Goal: Task Accomplishment & Management: Manage account settings

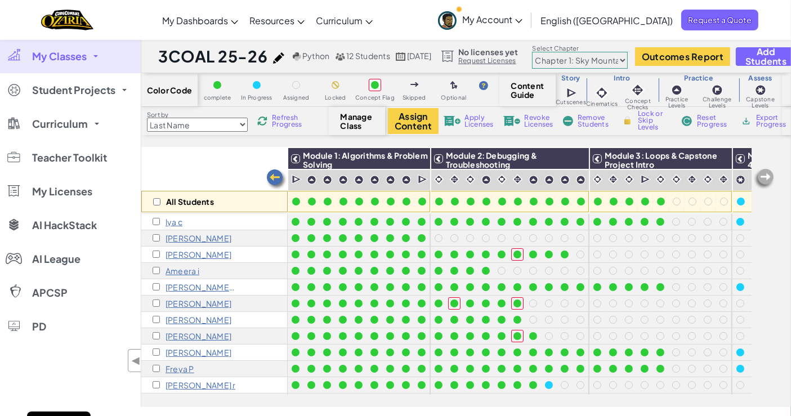
scroll to position [0, 37]
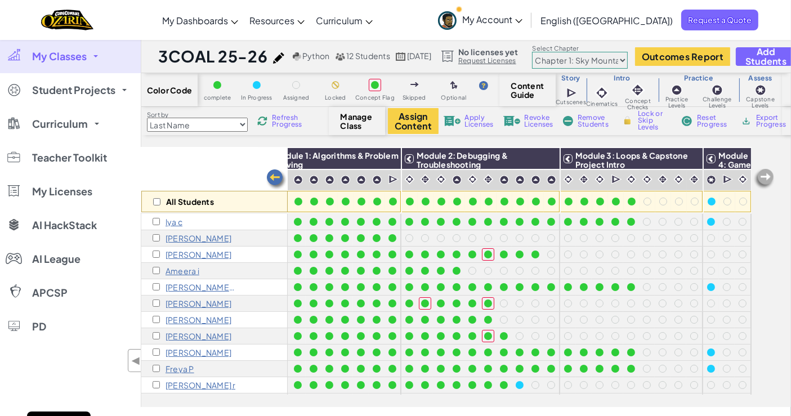
click at [57, 52] on span "My Classes" at bounding box center [59, 56] width 55 height 10
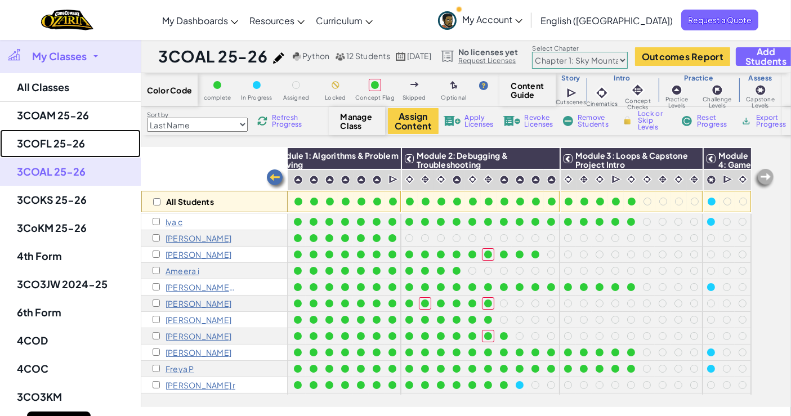
click at [61, 139] on link "3COFL 25-26" at bounding box center [70, 143] width 141 height 28
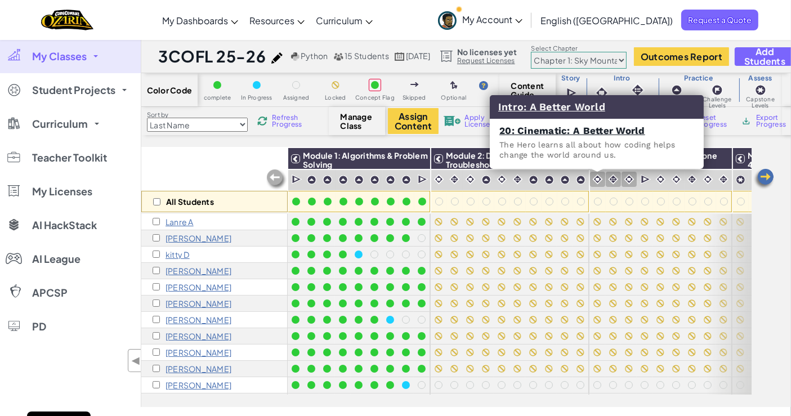
click at [595, 181] on img at bounding box center [597, 179] width 11 height 11
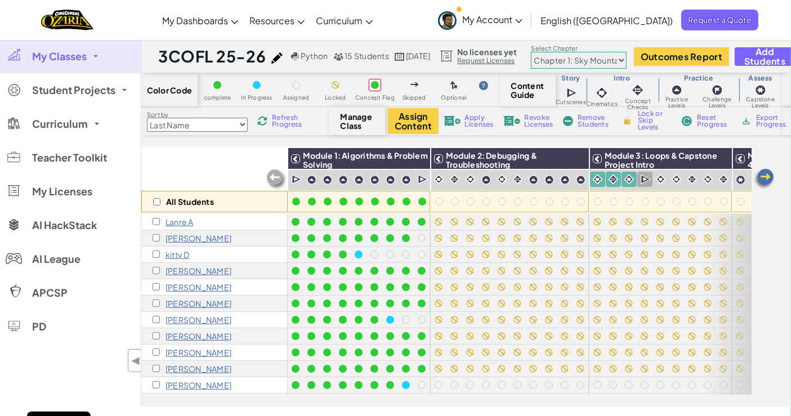
click at [639, 186] on div at bounding box center [644, 180] width 15 height 16
click at [653, 184] on div at bounding box center [660, 179] width 15 height 15
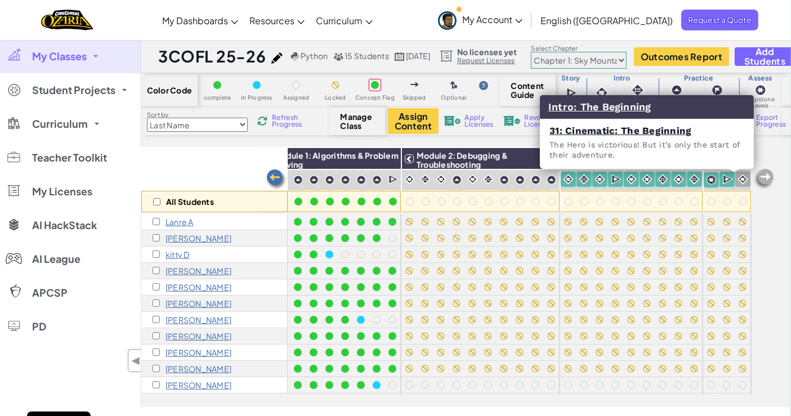
click at [737, 178] on img at bounding box center [742, 179] width 11 height 11
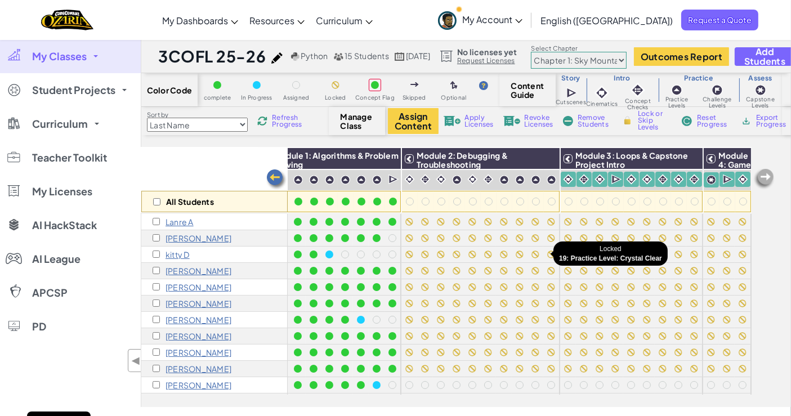
scroll to position [0, 0]
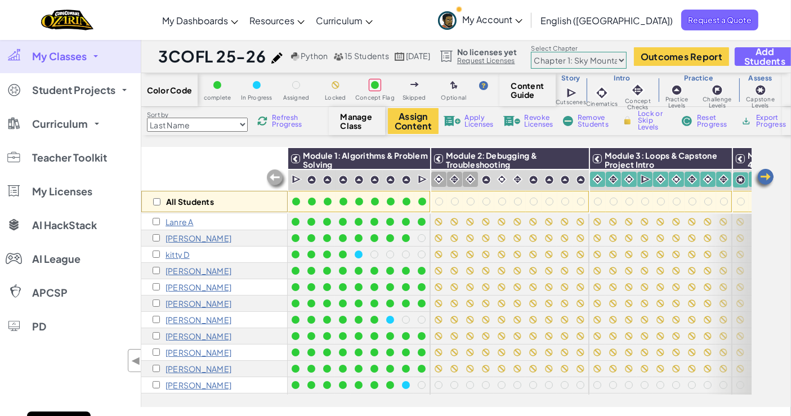
click at [442, 173] on div at bounding box center [438, 179] width 15 height 15
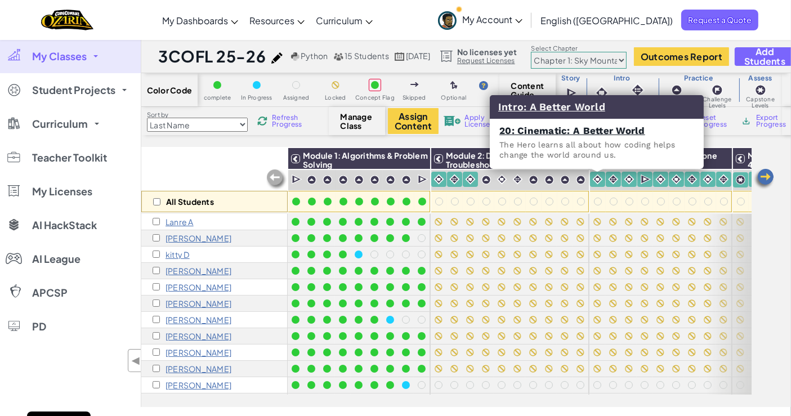
click at [606, 176] on div at bounding box center [612, 179] width 15 height 15
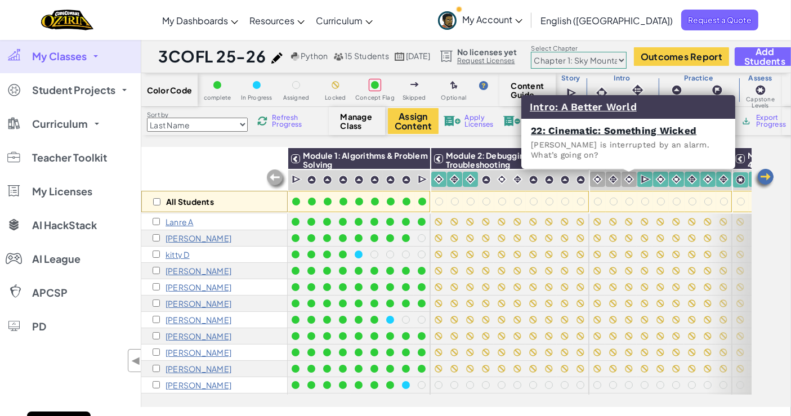
click at [663, 177] on img at bounding box center [660, 179] width 11 height 11
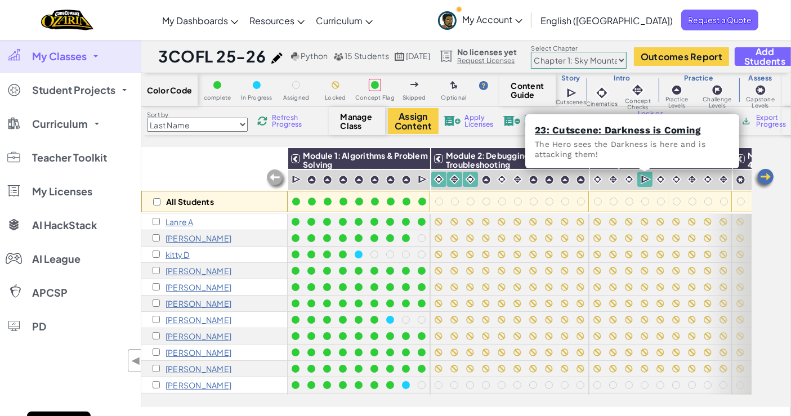
click at [643, 178] on img at bounding box center [645, 179] width 11 height 11
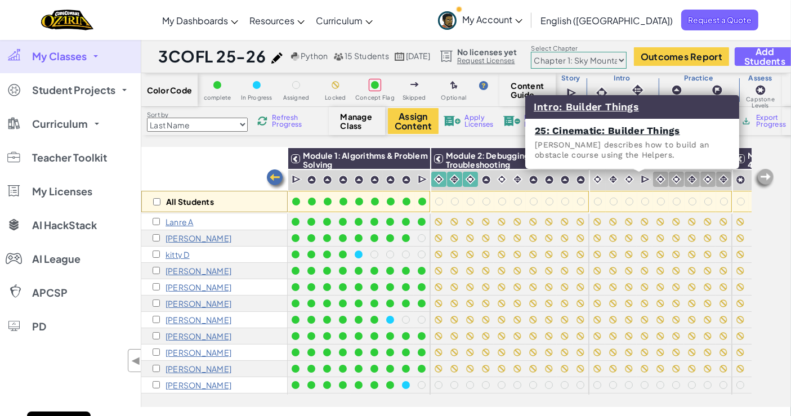
scroll to position [0, 37]
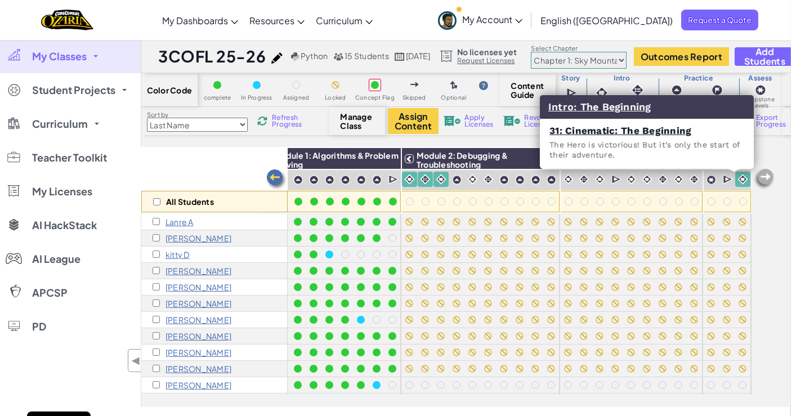
click at [735, 186] on div at bounding box center [742, 179] width 15 height 15
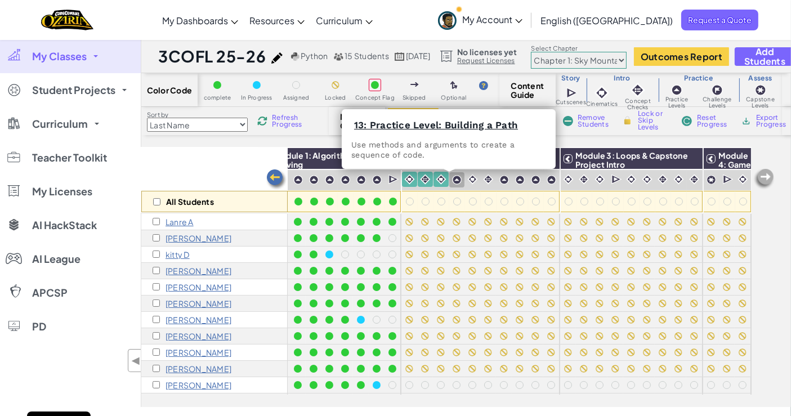
click at [454, 179] on div at bounding box center [456, 179] width 15 height 15
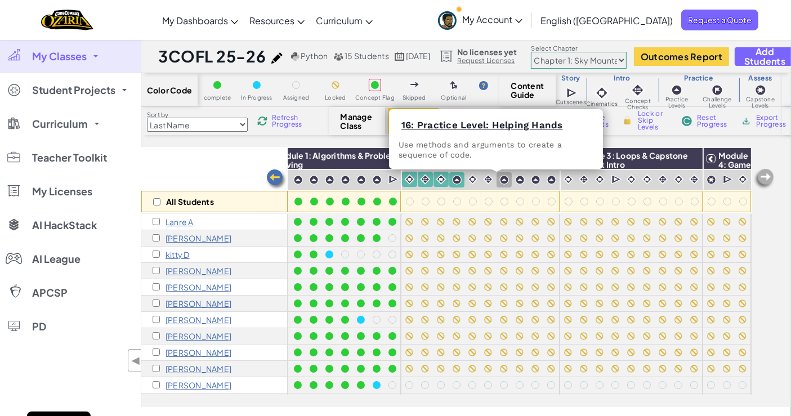
click at [496, 178] on div at bounding box center [503, 179] width 15 height 15
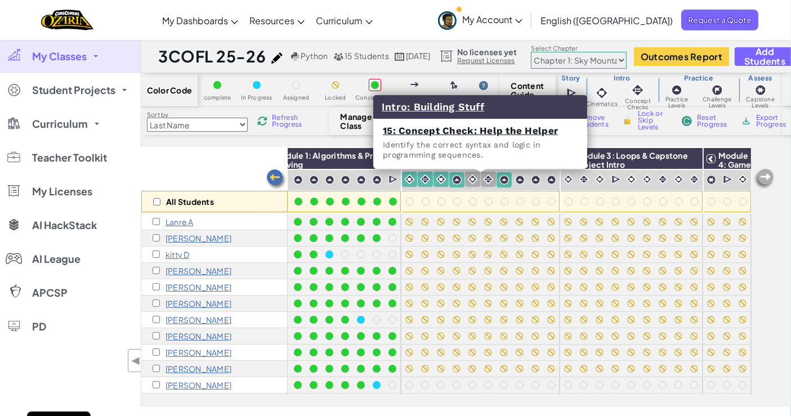
click at [481, 177] on div at bounding box center [488, 179] width 15 height 15
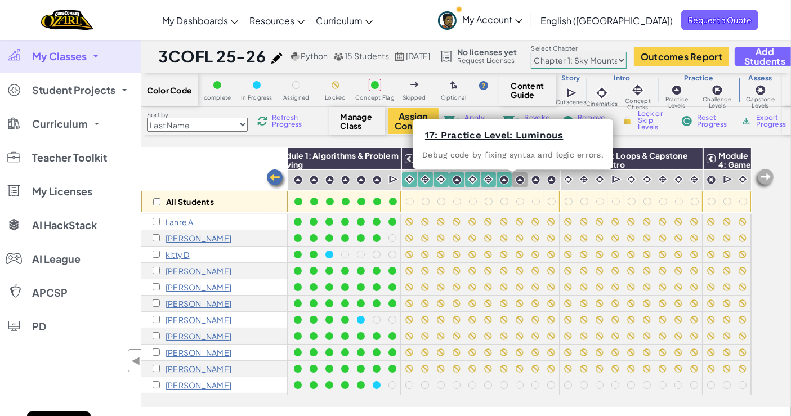
click at [517, 178] on div at bounding box center [519, 179] width 15 height 15
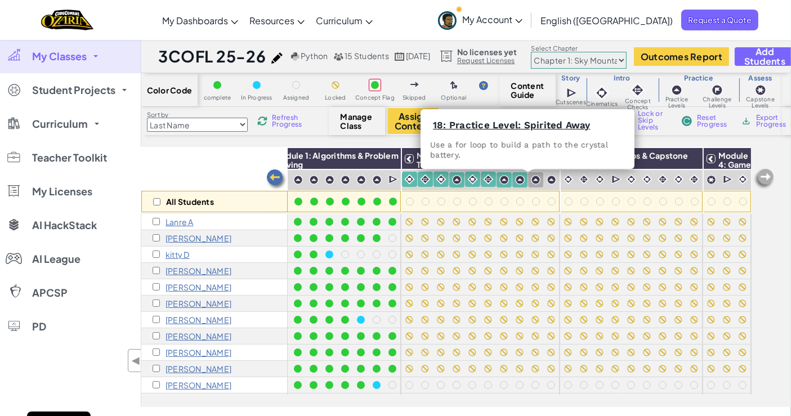
click at [533, 179] on div at bounding box center [535, 179] width 15 height 15
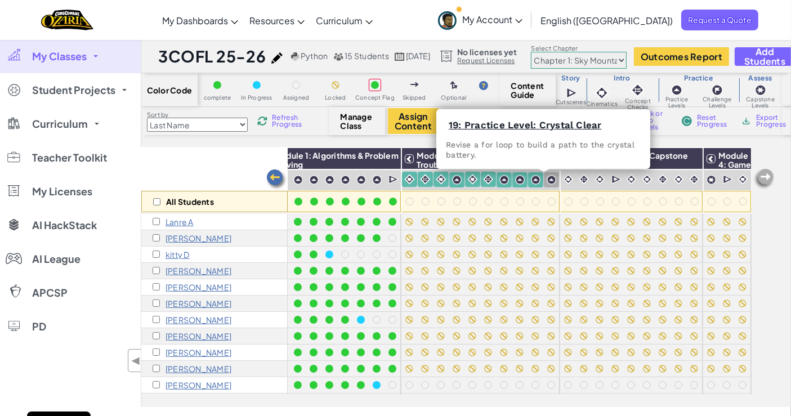
click at [546, 181] on img at bounding box center [551, 180] width 10 height 10
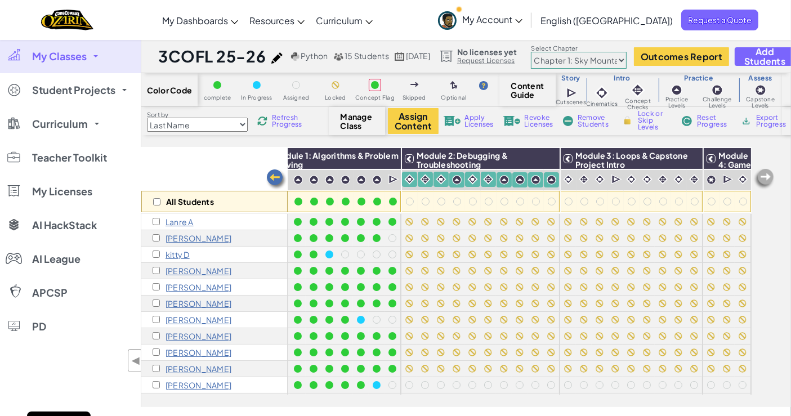
click at [635, 119] on div "Lock or Skip Levels" at bounding box center [646, 120] width 54 height 8
checkbox input "true"
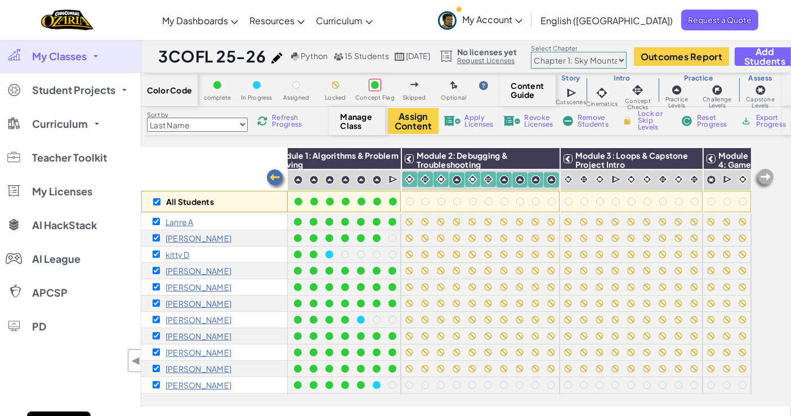
checkbox input "true"
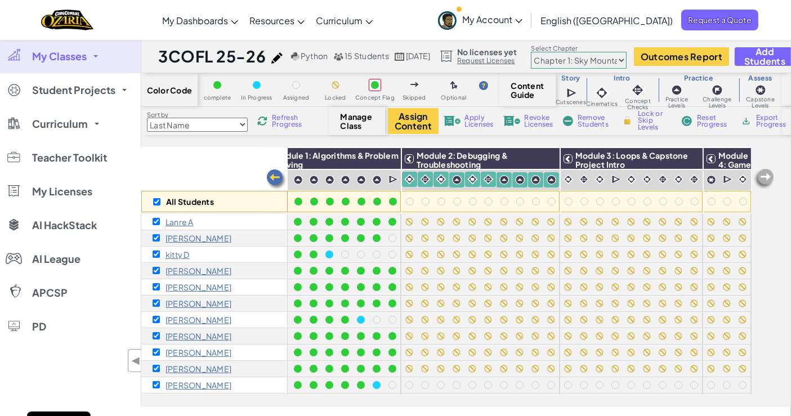
checkbox input "true"
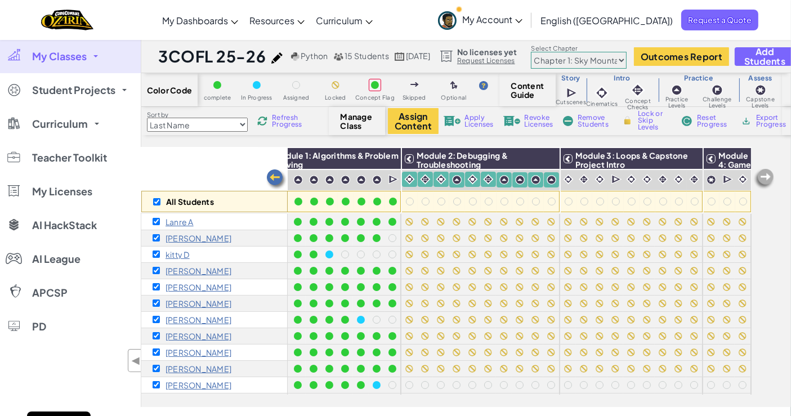
checkbox input "true"
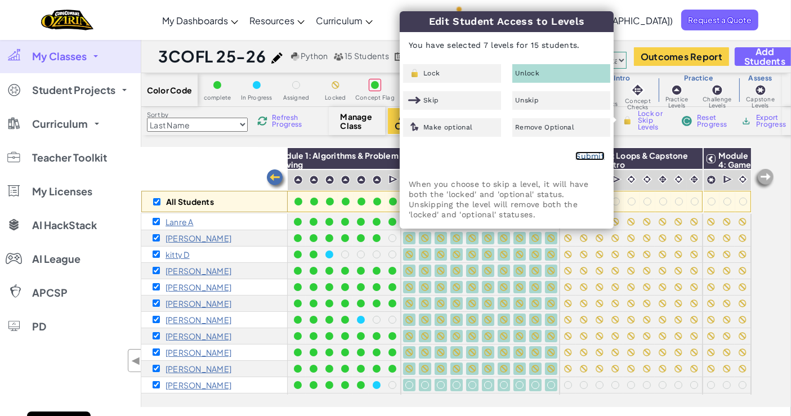
click at [591, 159] on link "Submit" at bounding box center [589, 155] width 29 height 9
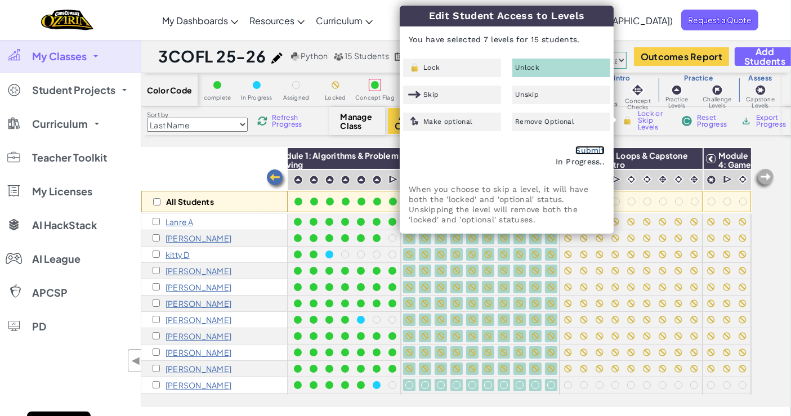
checkbox input "false"
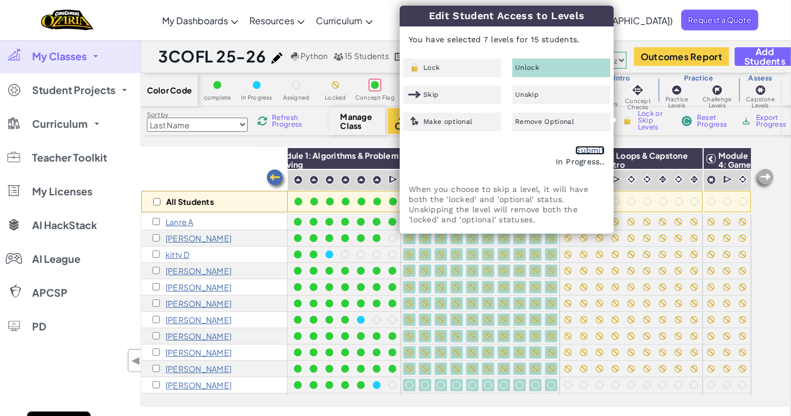
checkbox input "false"
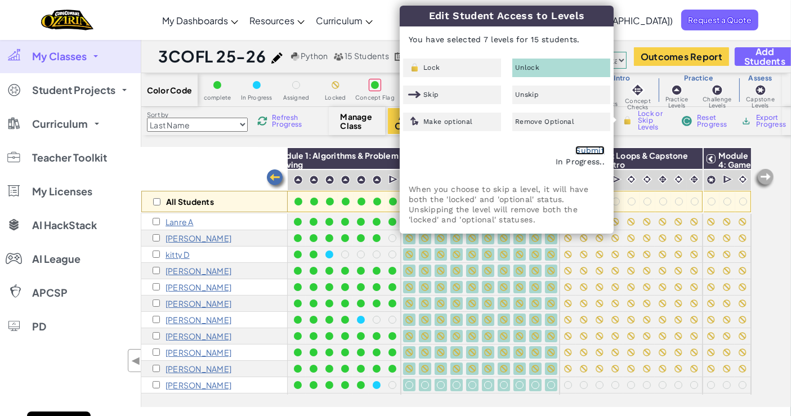
checkbox input "false"
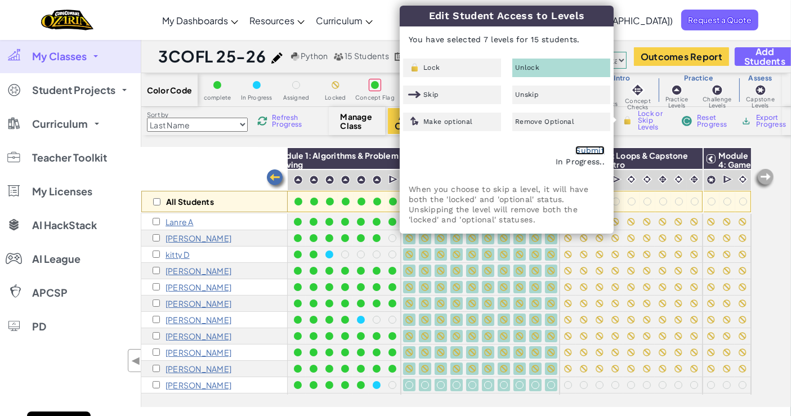
checkbox input "false"
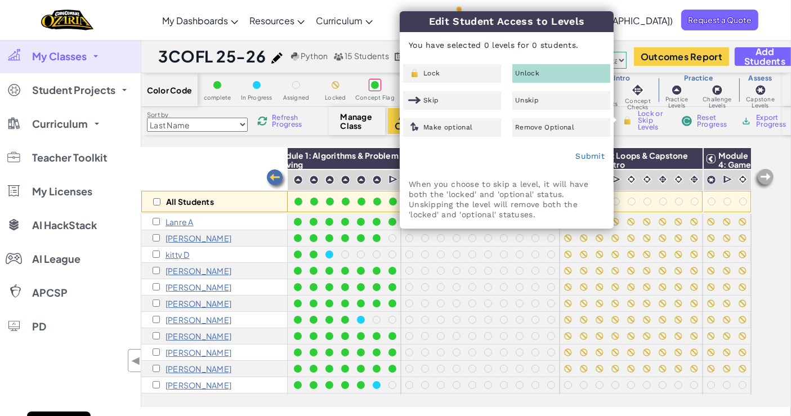
click at [773, 156] on div "All Students Module 1: Algorithms & Problem Solving Module 2: Debugging & Troub…" at bounding box center [465, 276] width 649 height 259
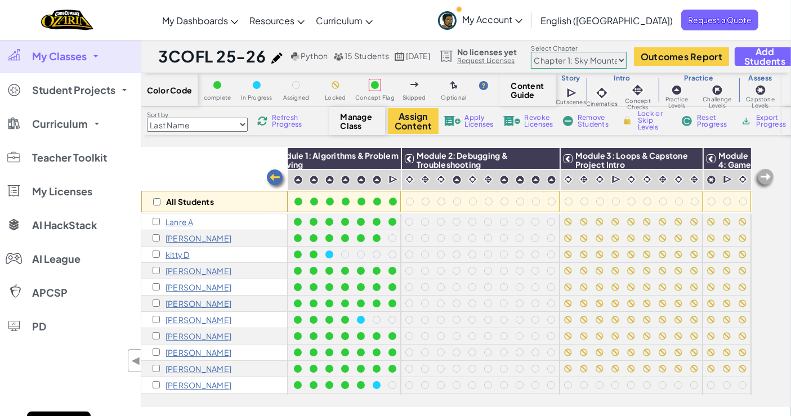
click at [770, 60] on span "Add Students" at bounding box center [764, 56] width 41 height 19
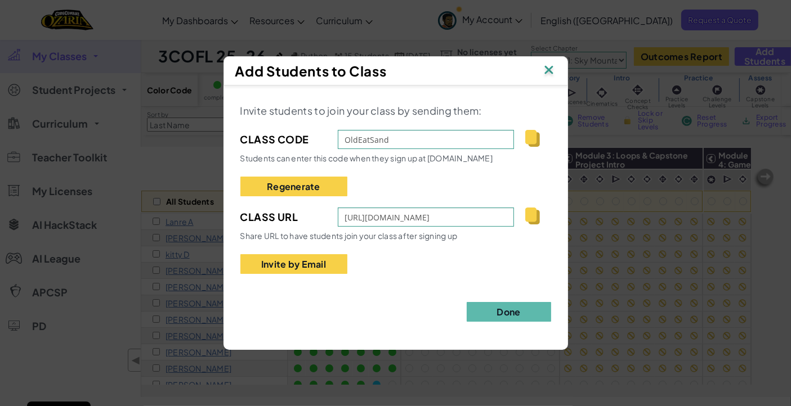
click at [532, 219] on img at bounding box center [532, 216] width 14 height 17
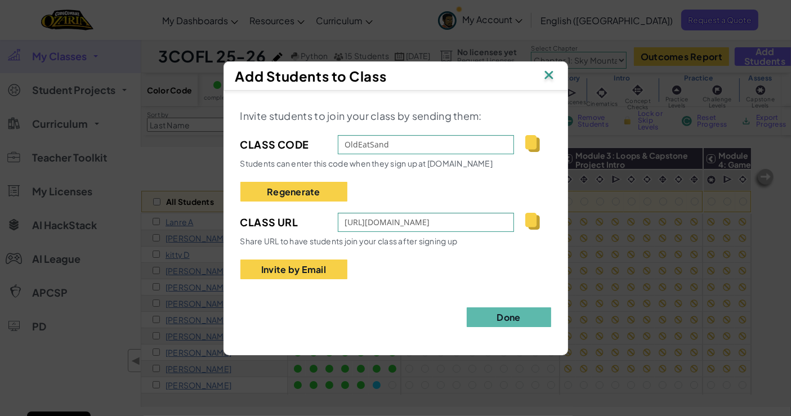
click at [544, 73] on img at bounding box center [548, 76] width 15 height 17
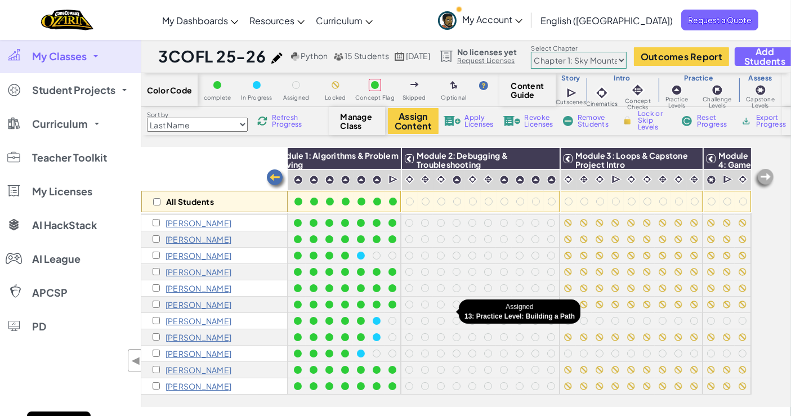
scroll to position [73, 37]
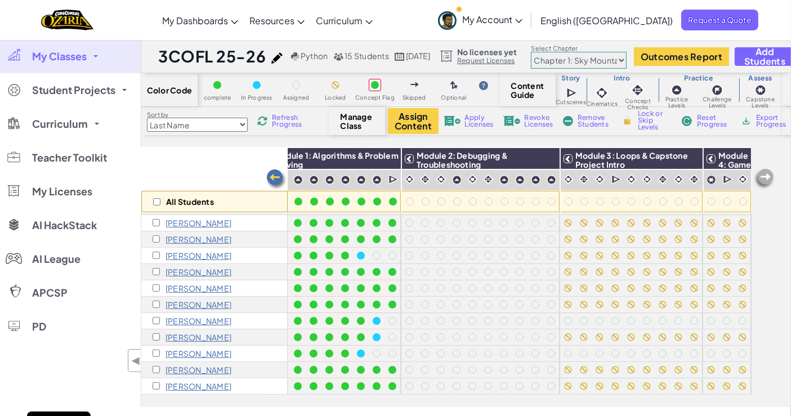
click at [188, 365] on p "[PERSON_NAME]" at bounding box center [198, 369] width 66 height 9
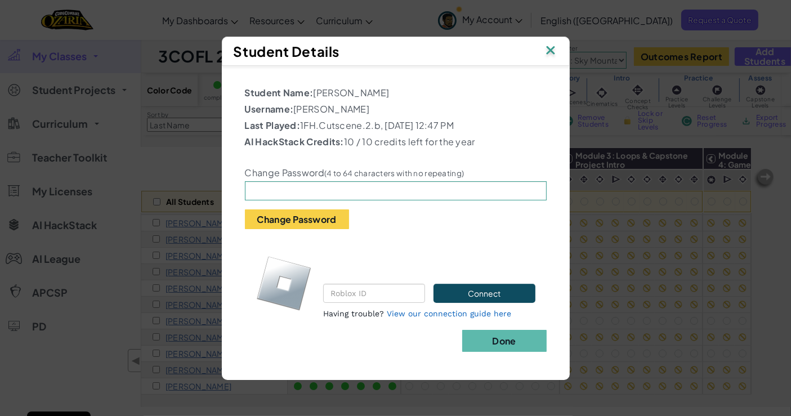
click at [316, 102] on p "Username: YannisZ" at bounding box center [396, 109] width 302 height 14
click at [308, 196] on input "text" at bounding box center [396, 190] width 302 height 19
type input "Edinburgh"
click at [298, 226] on button "Change Password" at bounding box center [297, 219] width 104 height 20
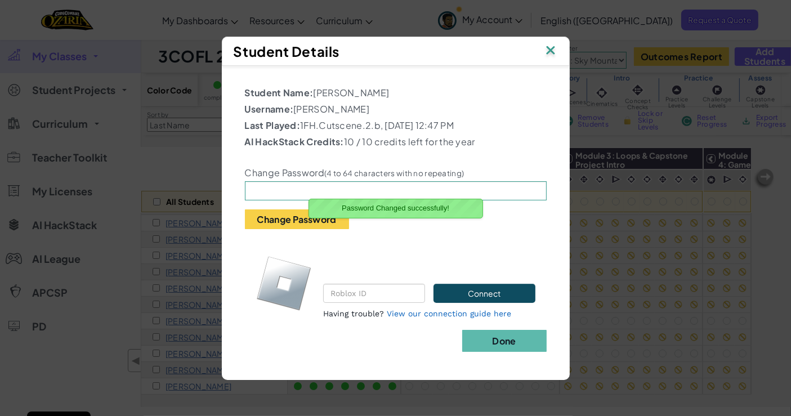
click at [502, 352] on button "Done" at bounding box center [504, 341] width 84 height 22
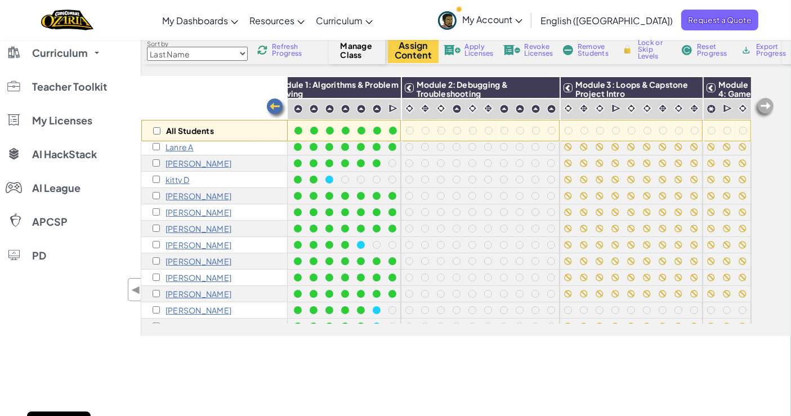
scroll to position [0, 37]
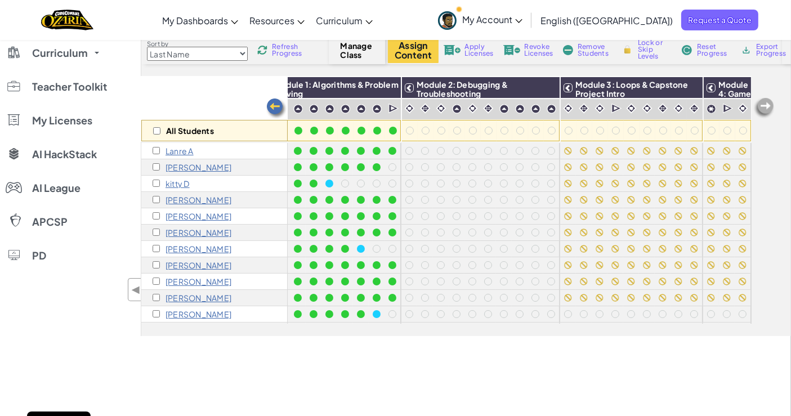
click at [183, 167] on p "[PERSON_NAME]" at bounding box center [198, 167] width 66 height 9
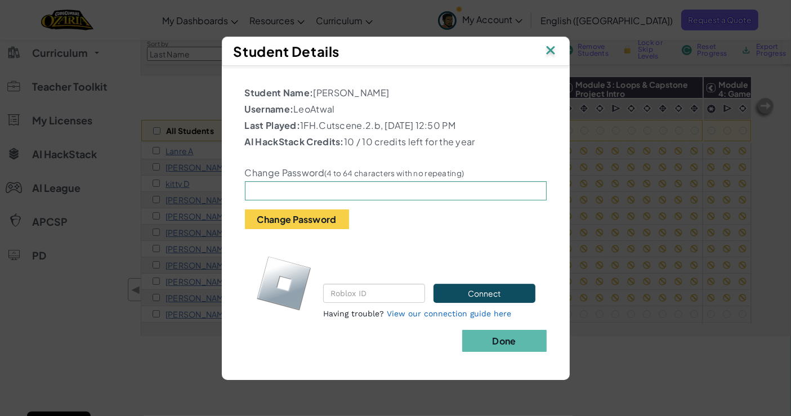
click at [320, 107] on p "Username: LeoAtwal" at bounding box center [396, 109] width 302 height 14
click at [286, 195] on input "text" at bounding box center [396, 190] width 302 height 19
click at [550, 43] on img at bounding box center [550, 51] width 15 height 17
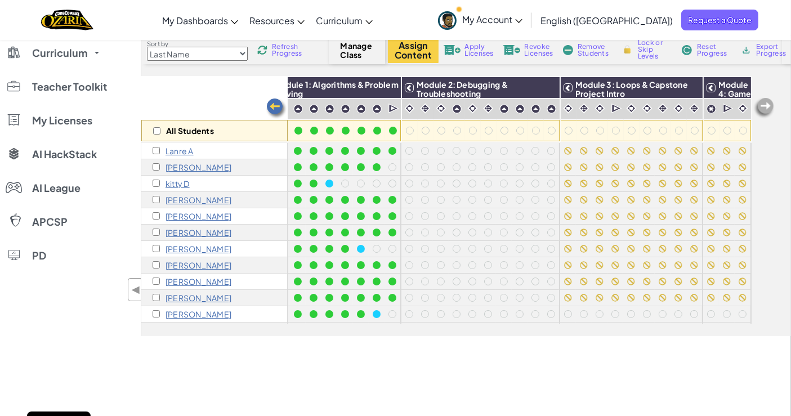
scroll to position [73, 37]
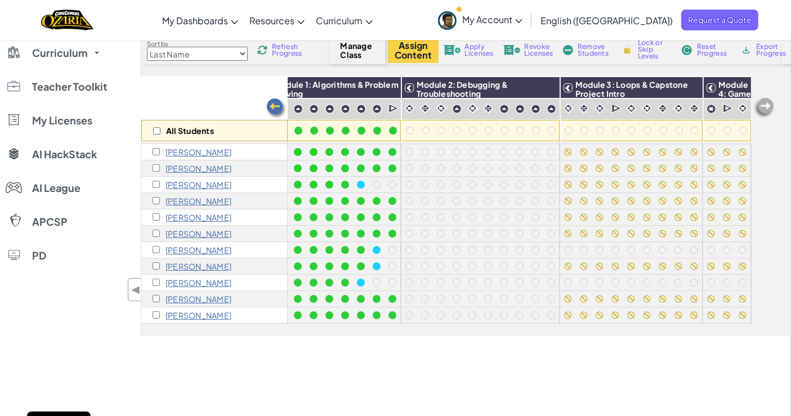
click at [177, 262] on p "[PERSON_NAME]" at bounding box center [198, 266] width 66 height 9
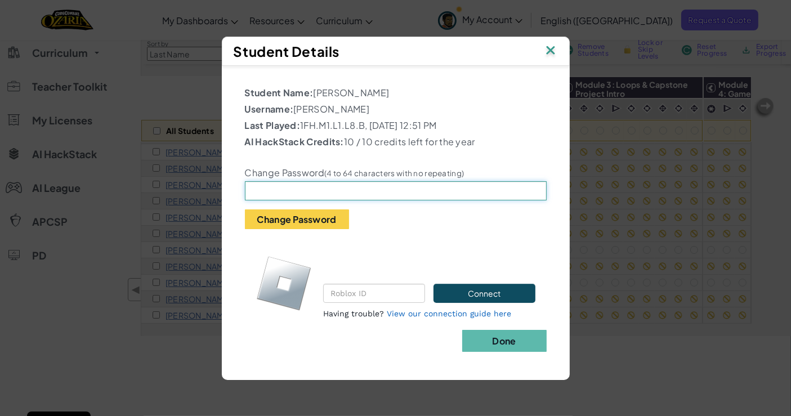
click at [288, 188] on input "text" at bounding box center [396, 190] width 302 height 19
type input "Edinburgh"
click at [303, 219] on button "Change Password" at bounding box center [297, 219] width 104 height 20
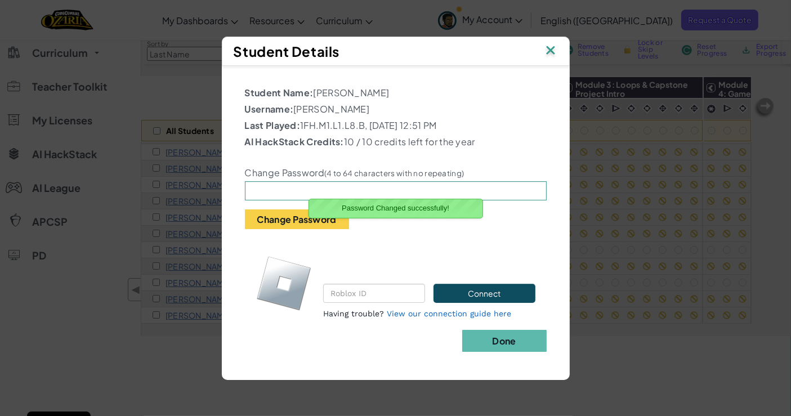
click at [489, 339] on button "Done" at bounding box center [504, 341] width 84 height 22
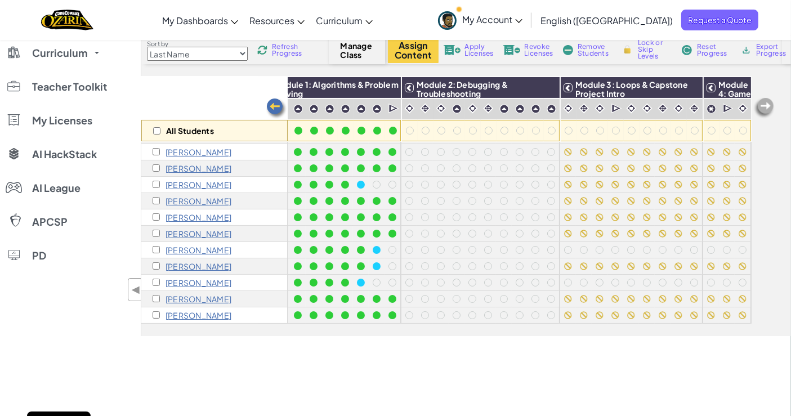
click at [299, 53] on span "Refresh Progress" at bounding box center [289, 50] width 35 height 14
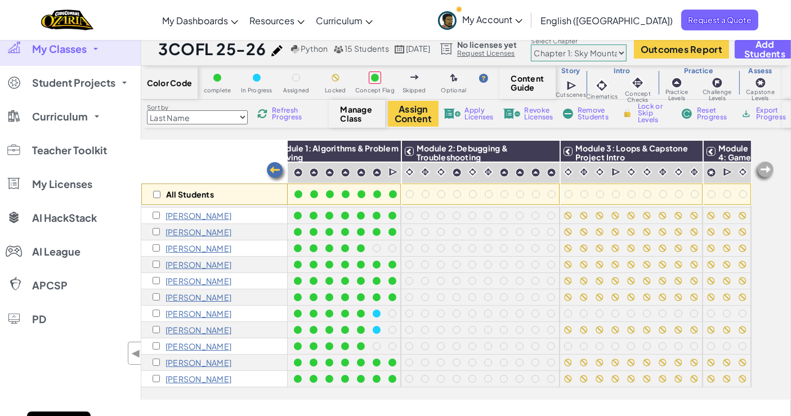
scroll to position [8, 0]
click at [280, 110] on span "Refresh Progress" at bounding box center [289, 113] width 35 height 14
click at [79, 46] on span "My Classes" at bounding box center [59, 48] width 55 height 10
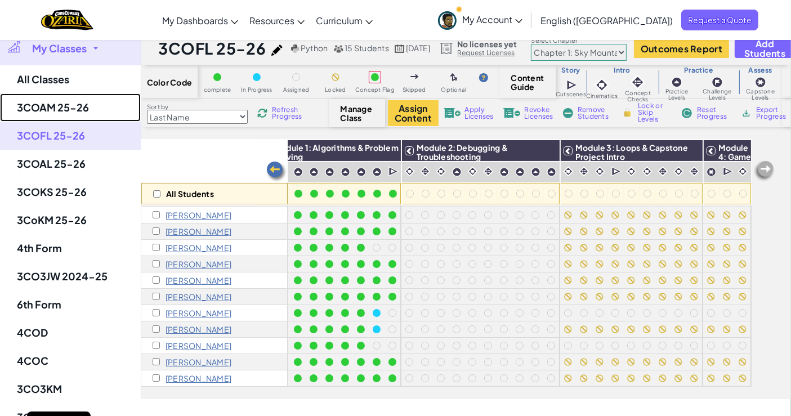
click at [64, 109] on link "3COAM 25-26" at bounding box center [70, 107] width 141 height 28
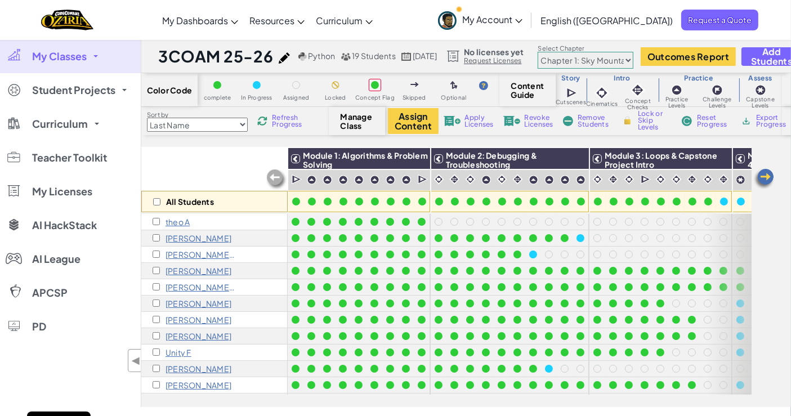
click at [85, 57] on span "My Classes" at bounding box center [59, 56] width 55 height 10
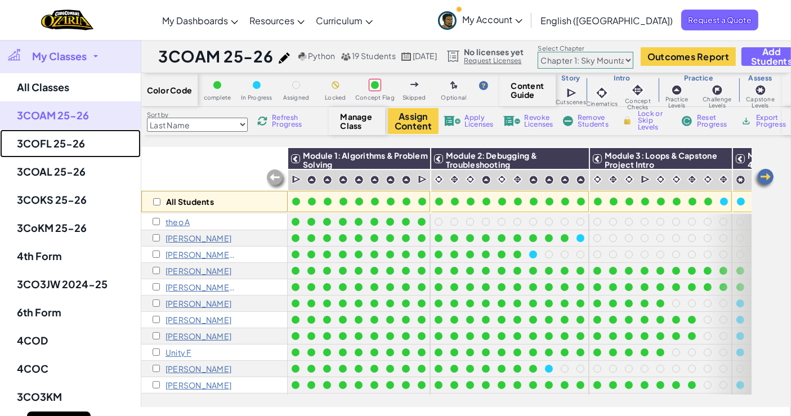
click at [74, 141] on link "3COFL 25-26" at bounding box center [70, 143] width 141 height 28
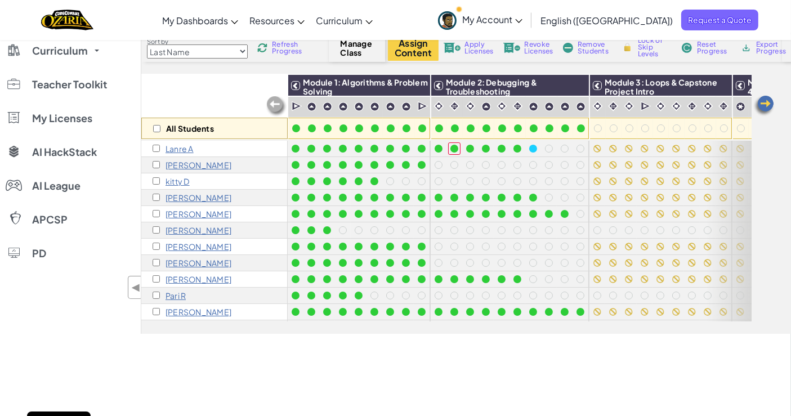
click at [266, 52] on img at bounding box center [262, 48] width 12 height 12
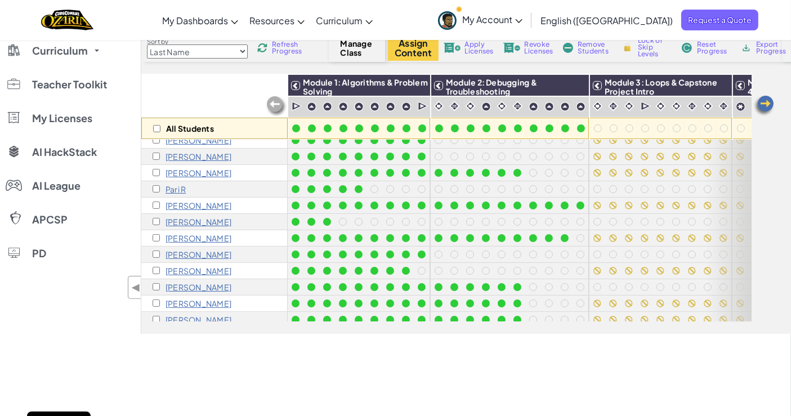
scroll to position [106, 0]
click at [100, 51] on link "Curriculum" at bounding box center [70, 51] width 141 height 34
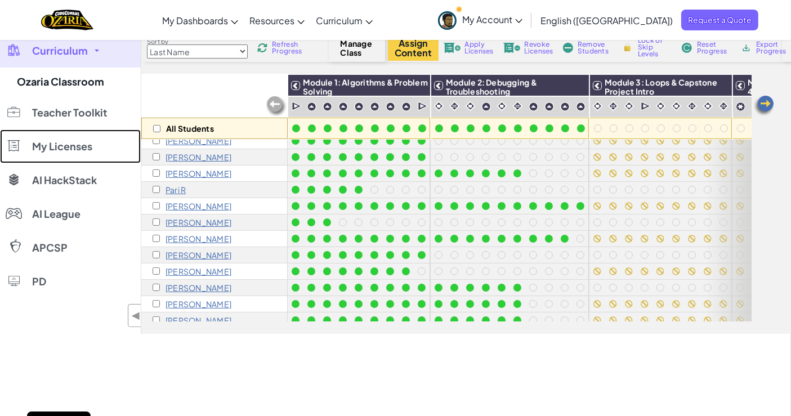
click at [79, 139] on link "My Licenses" at bounding box center [70, 146] width 141 height 34
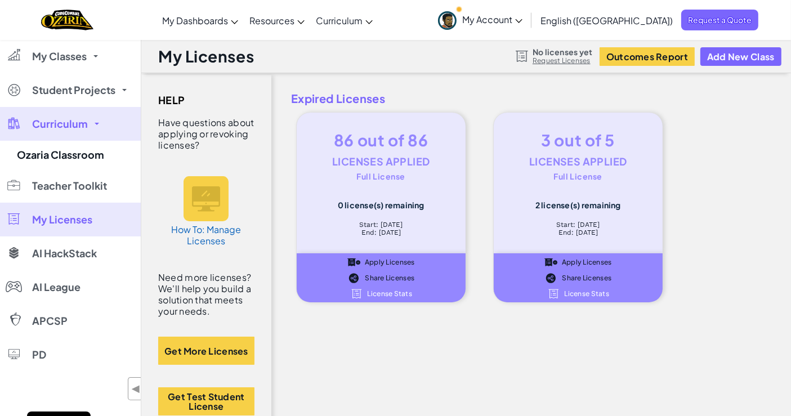
click at [85, 57] on span "My Classes" at bounding box center [59, 56] width 55 height 10
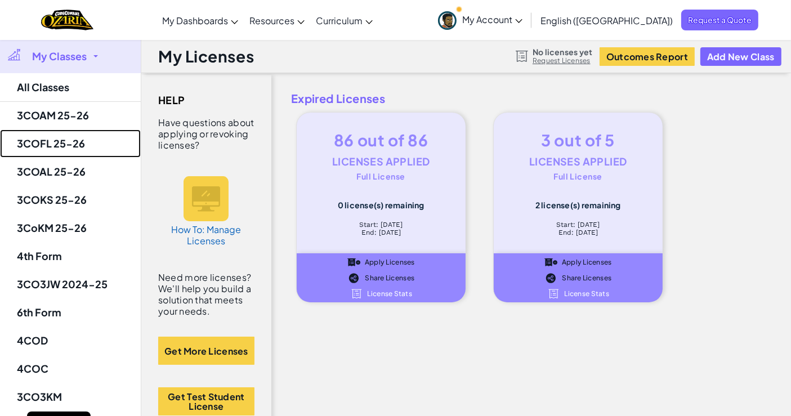
click at [72, 146] on link "3COFL 25-26" at bounding box center [70, 143] width 141 height 28
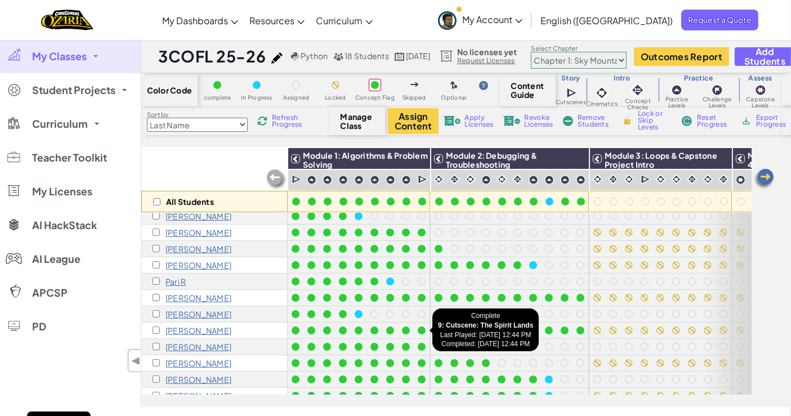
scroll to position [88, 0]
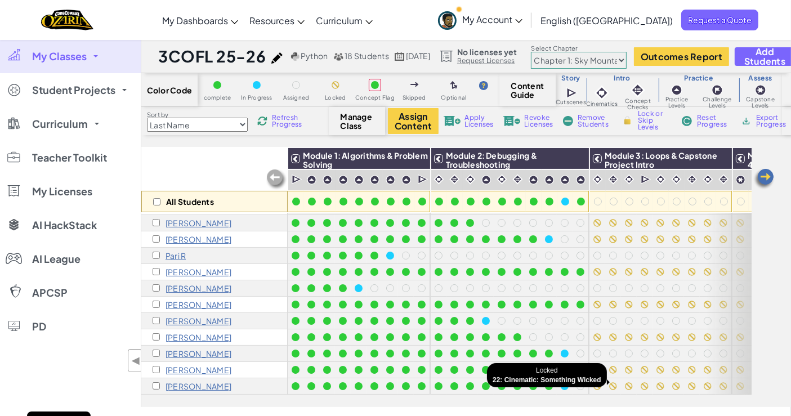
scroll to position [0, 15]
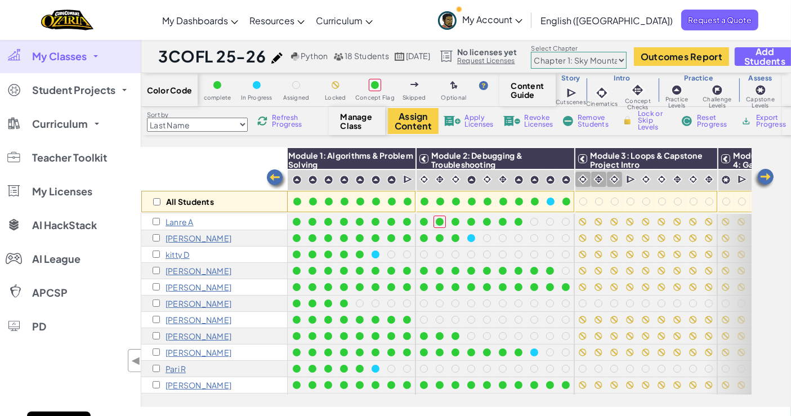
click at [584, 174] on img at bounding box center [582, 179] width 11 height 11
click at [638, 174] on div at bounding box center [645, 179] width 15 height 15
click at [630, 177] on img at bounding box center [631, 179] width 11 height 11
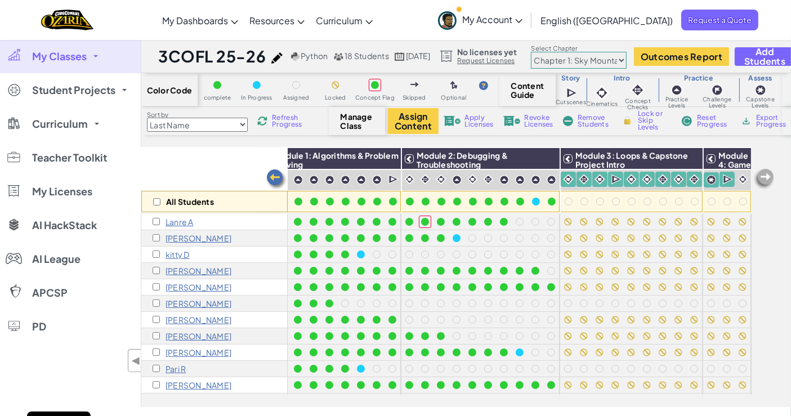
click at [650, 122] on span "Lock or Skip Levels" at bounding box center [654, 120] width 33 height 20
checkbox input "true"
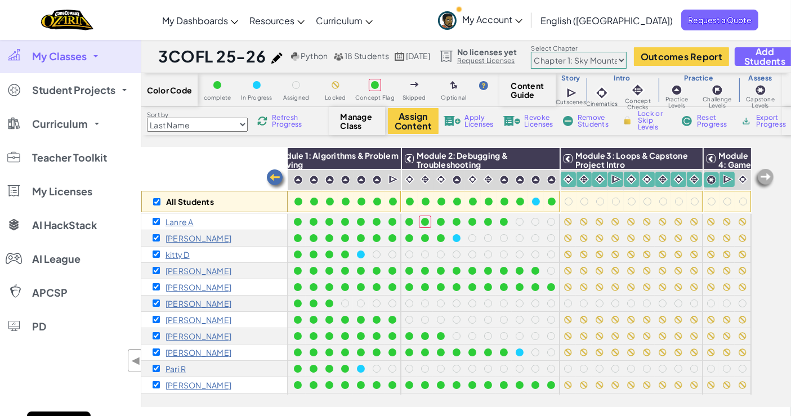
checkbox input "true"
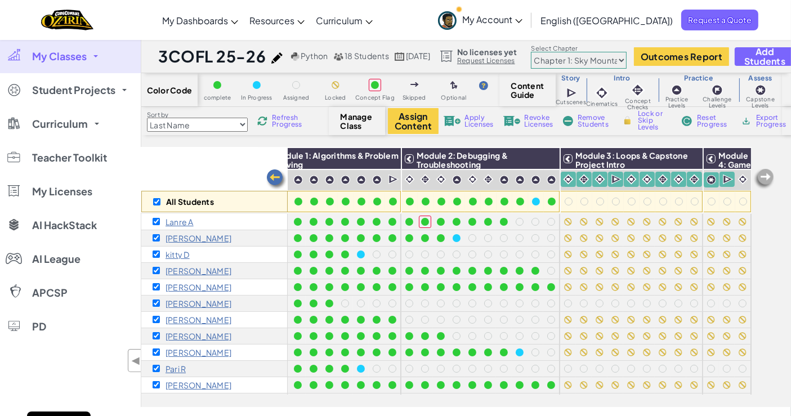
checkbox input "true"
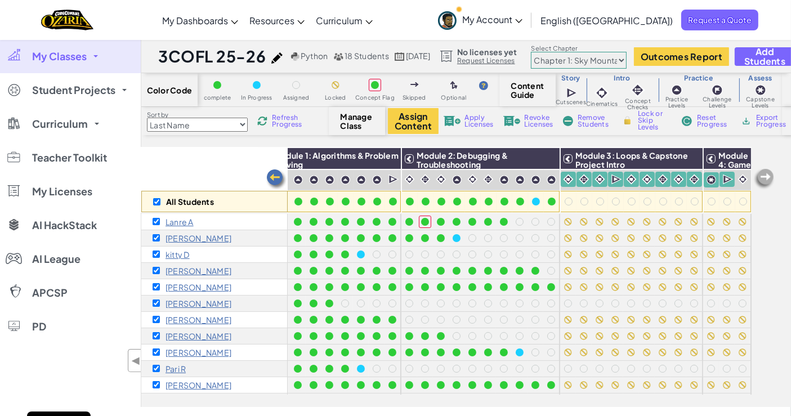
checkbox input "true"
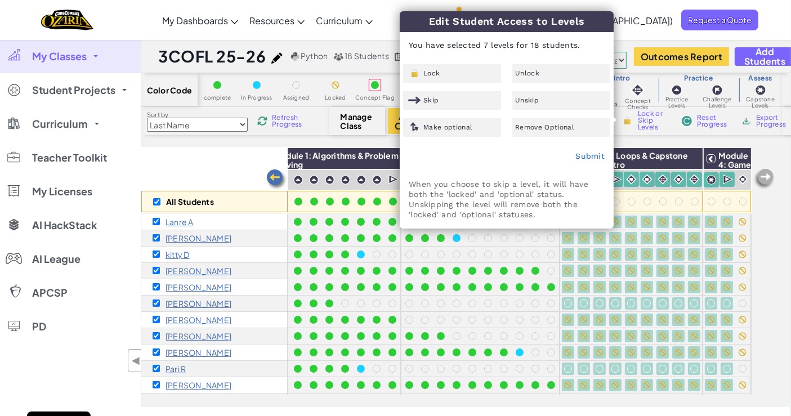
click at [556, 69] on div "Unlock" at bounding box center [561, 73] width 98 height 19
click at [585, 156] on link "Submit" at bounding box center [589, 155] width 29 height 9
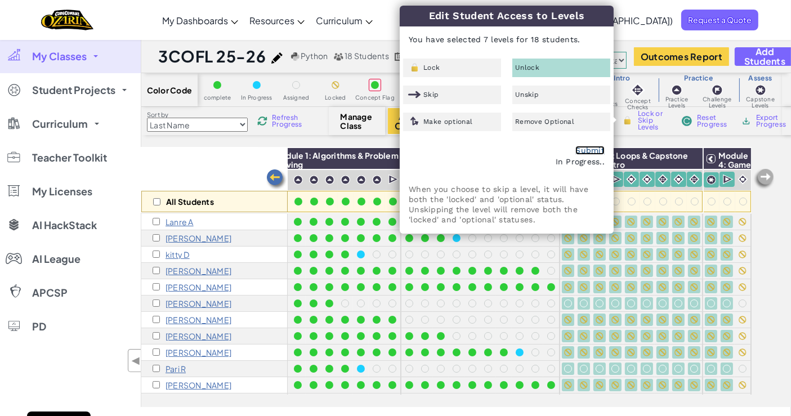
checkbox input "false"
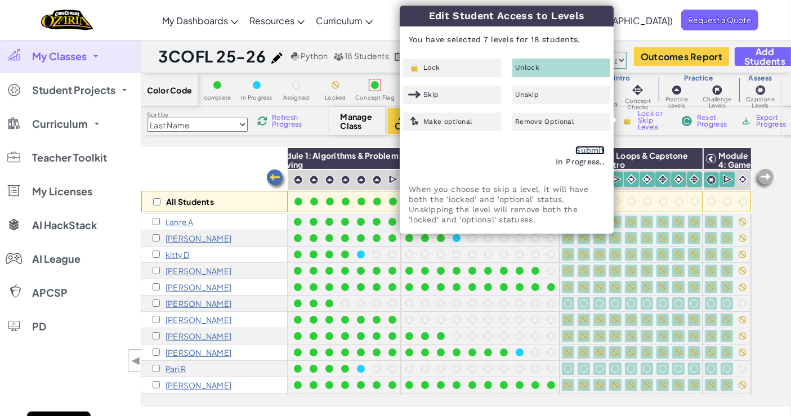
checkbox input "false"
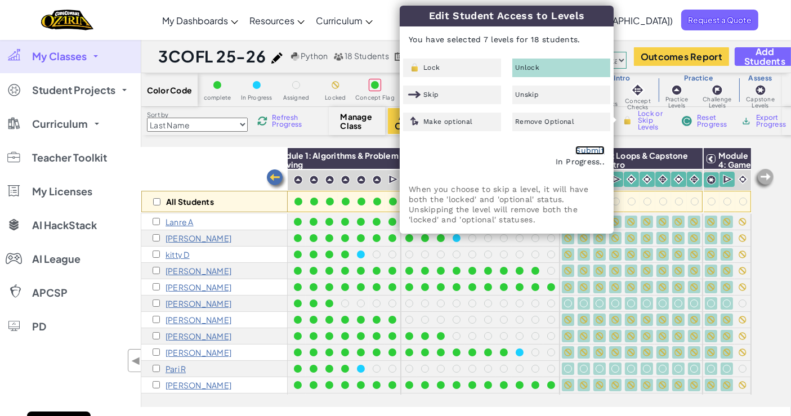
checkbox input "false"
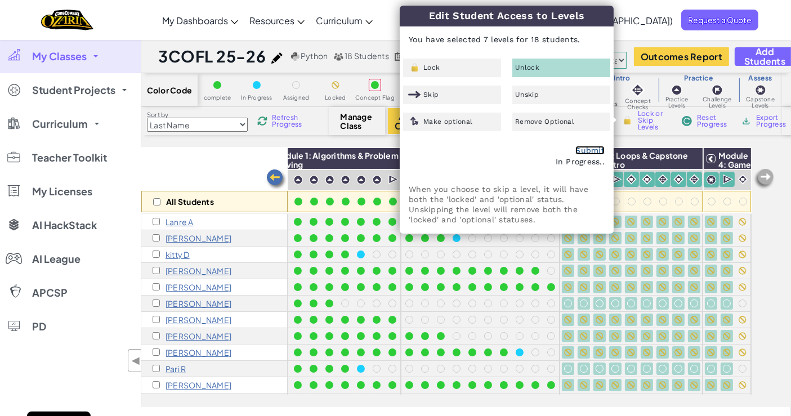
checkbox input "false"
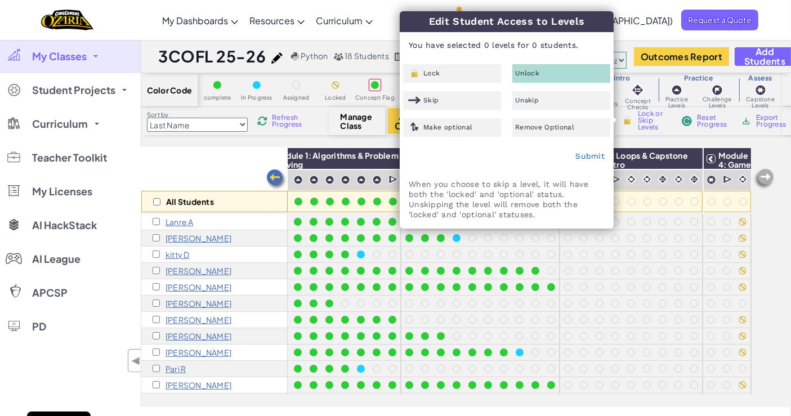
click at [778, 293] on div "All Students Module 1: Algorithms & Problem Solving Module 2: Debugging & Troub…" at bounding box center [465, 276] width 649 height 259
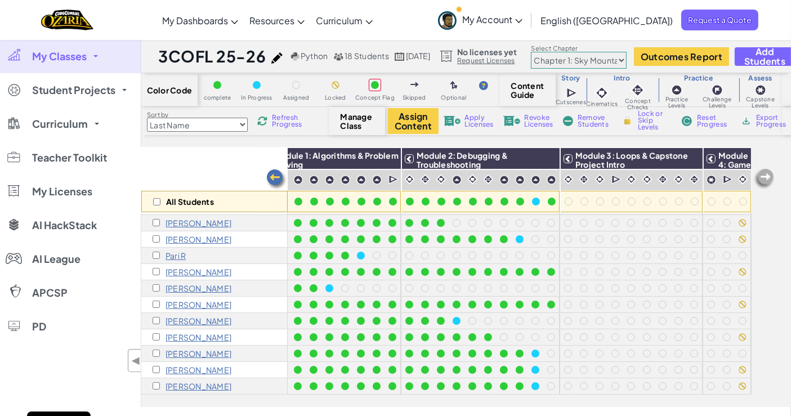
scroll to position [122, 28]
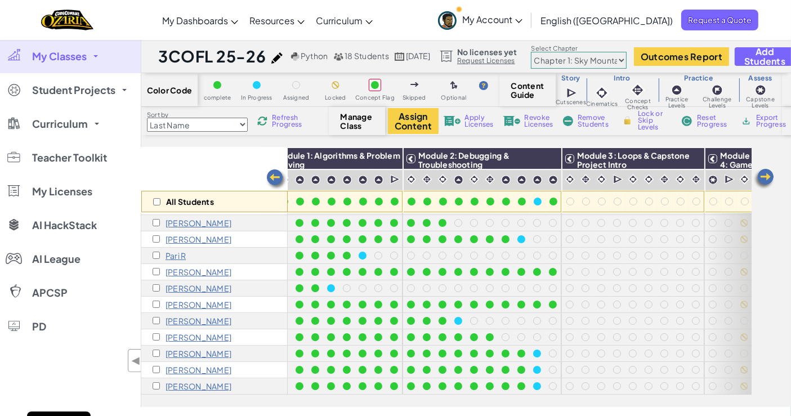
click at [193, 365] on p "[PERSON_NAME]" at bounding box center [198, 369] width 66 height 9
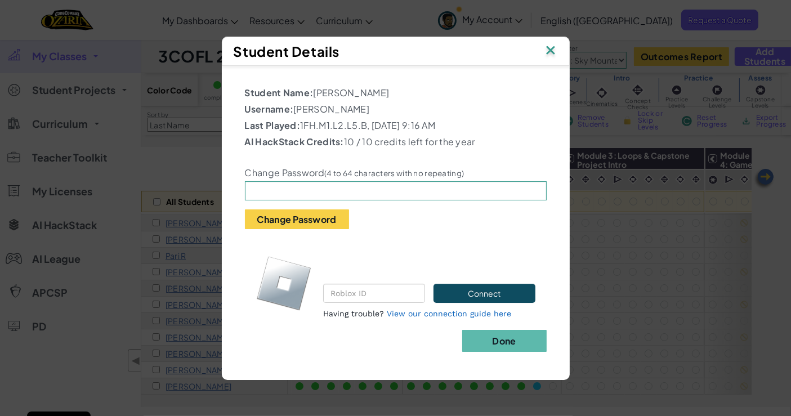
click at [560, 47] on div "Student Details" at bounding box center [396, 51] width 348 height 29
click at [547, 52] on img at bounding box center [550, 51] width 15 height 17
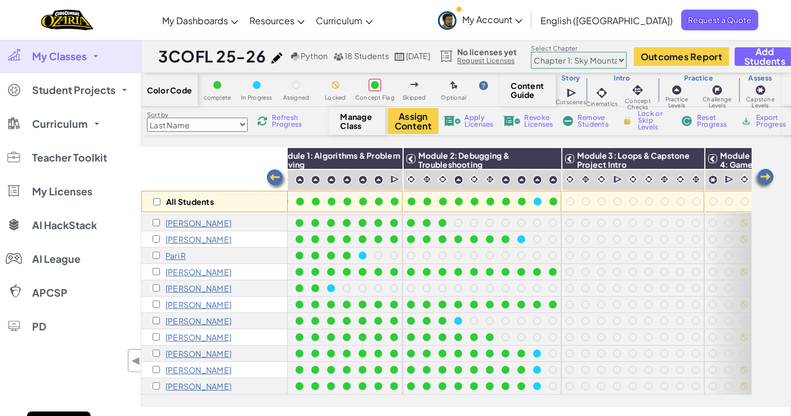
click at [769, 62] on span "Add Students" at bounding box center [764, 56] width 41 height 19
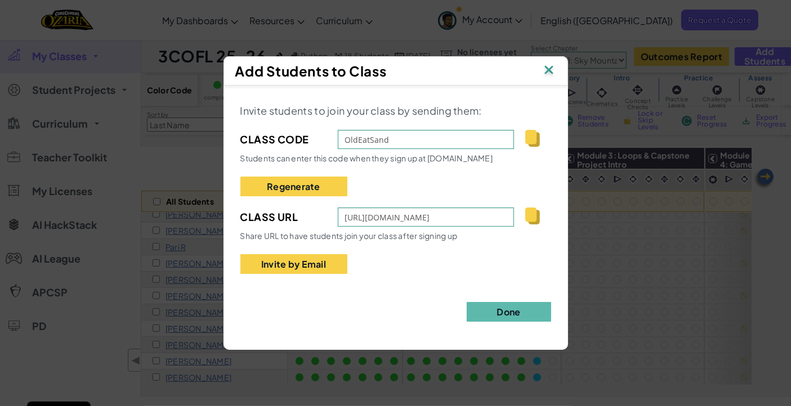
click at [552, 60] on div "Add Students to Class Invite students to join your class by sending them: Class…" at bounding box center [395, 203] width 791 height 406
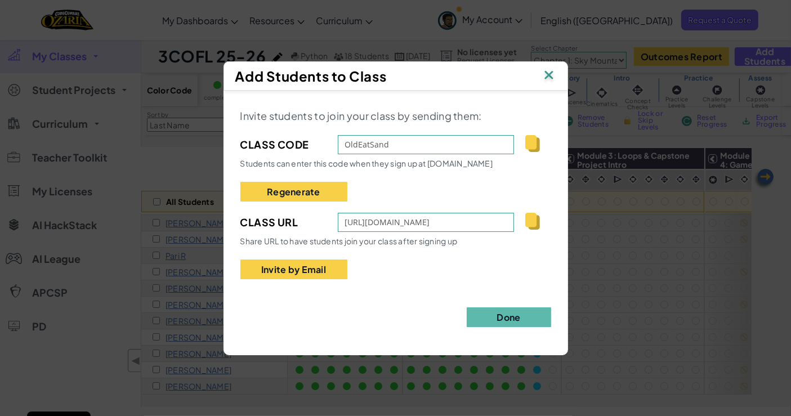
click at [548, 73] on img at bounding box center [548, 76] width 15 height 17
